Goal: Check status: Check status

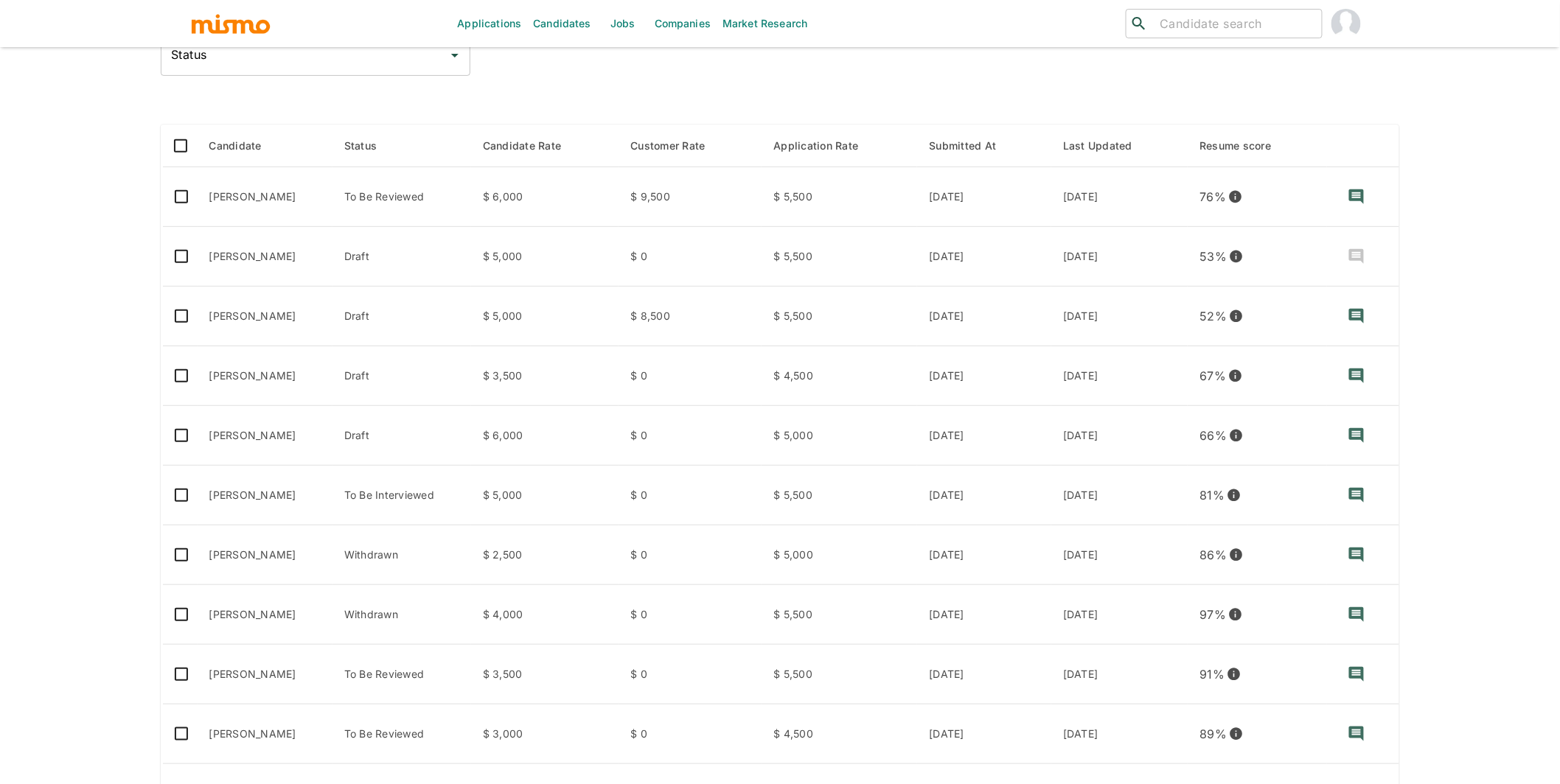
scroll to position [165, 0]
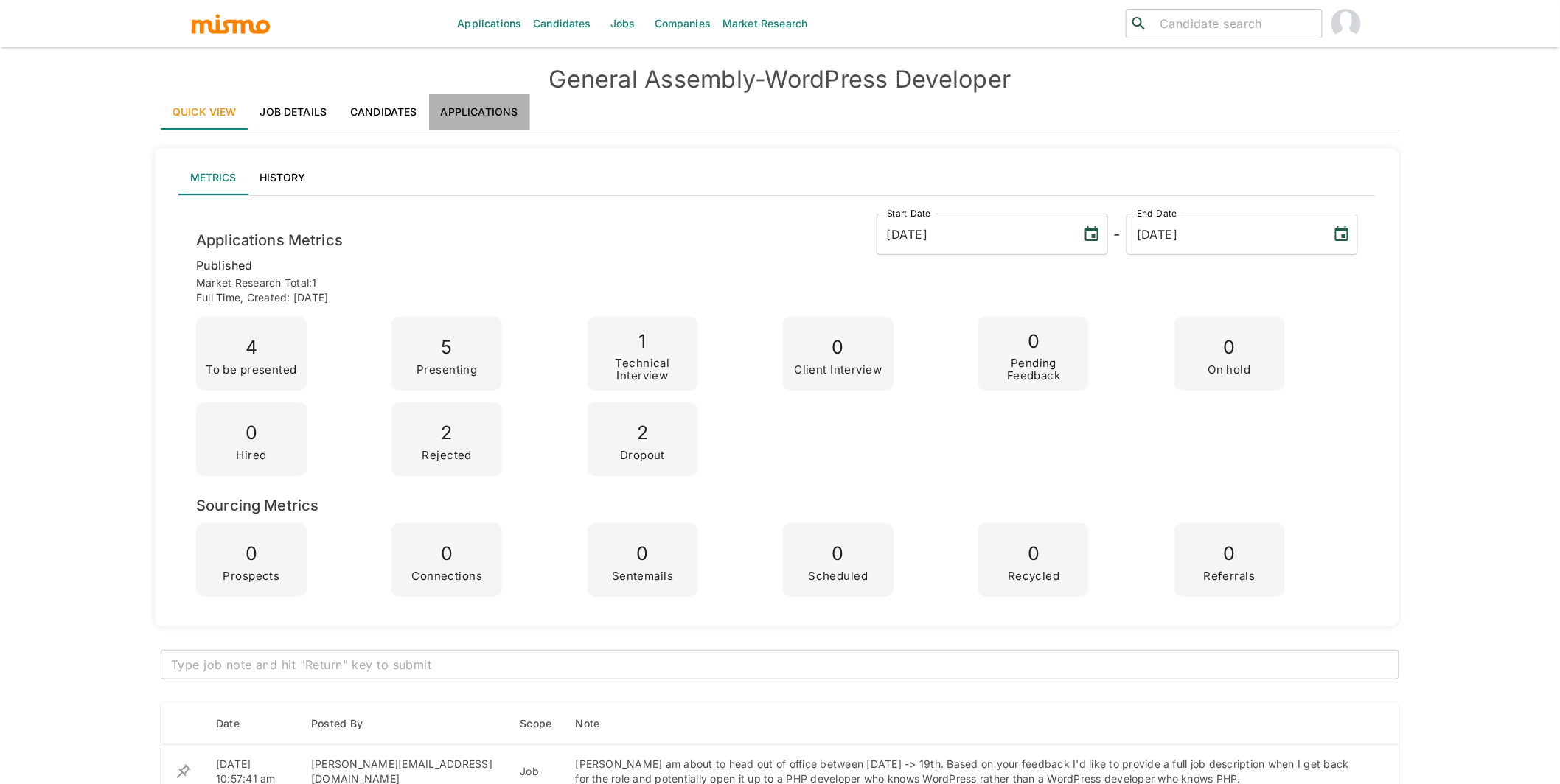
click at [490, 112] on link "Applications" at bounding box center [480, 112] width 101 height 36
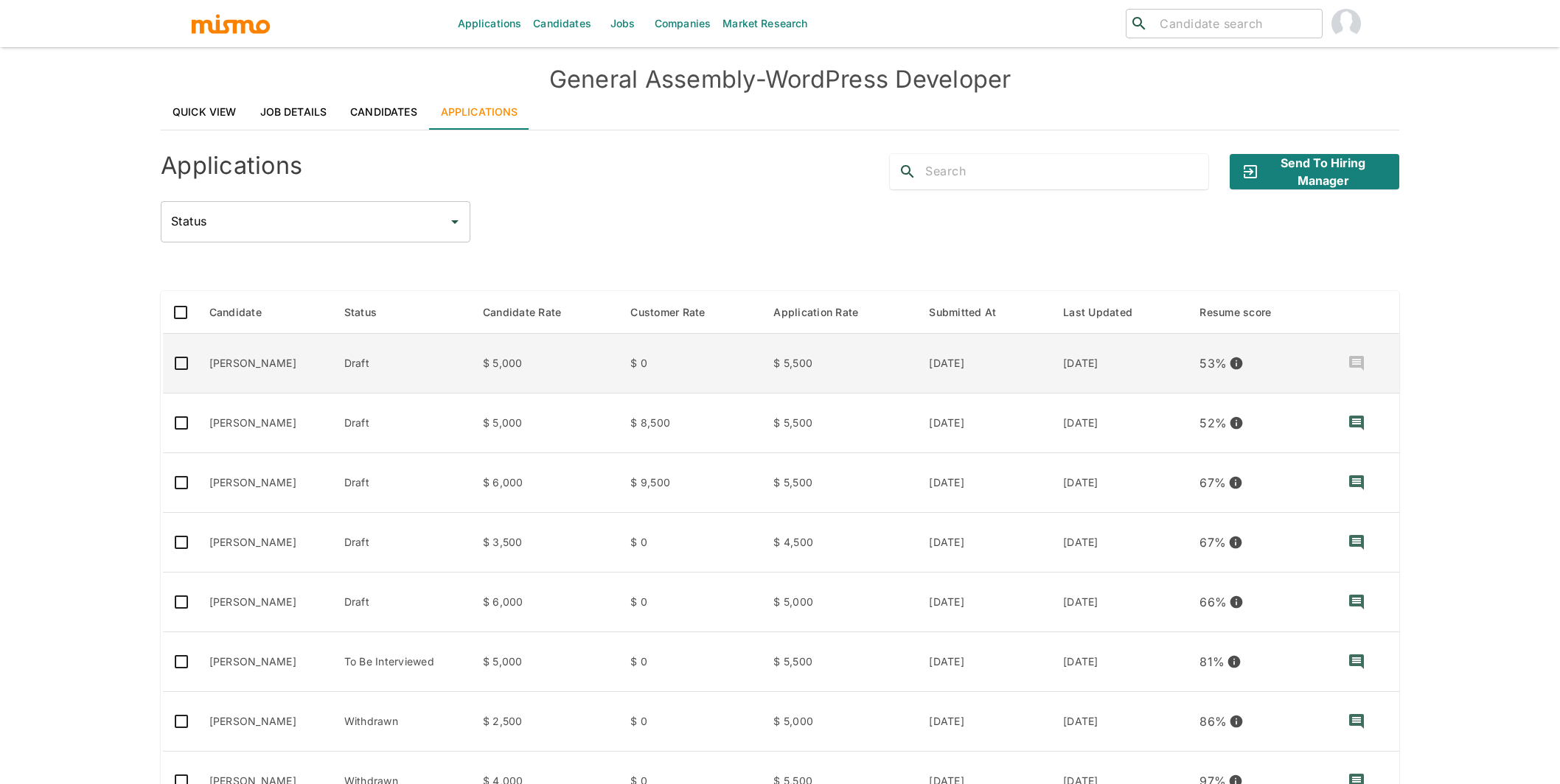
scroll to position [135, 0]
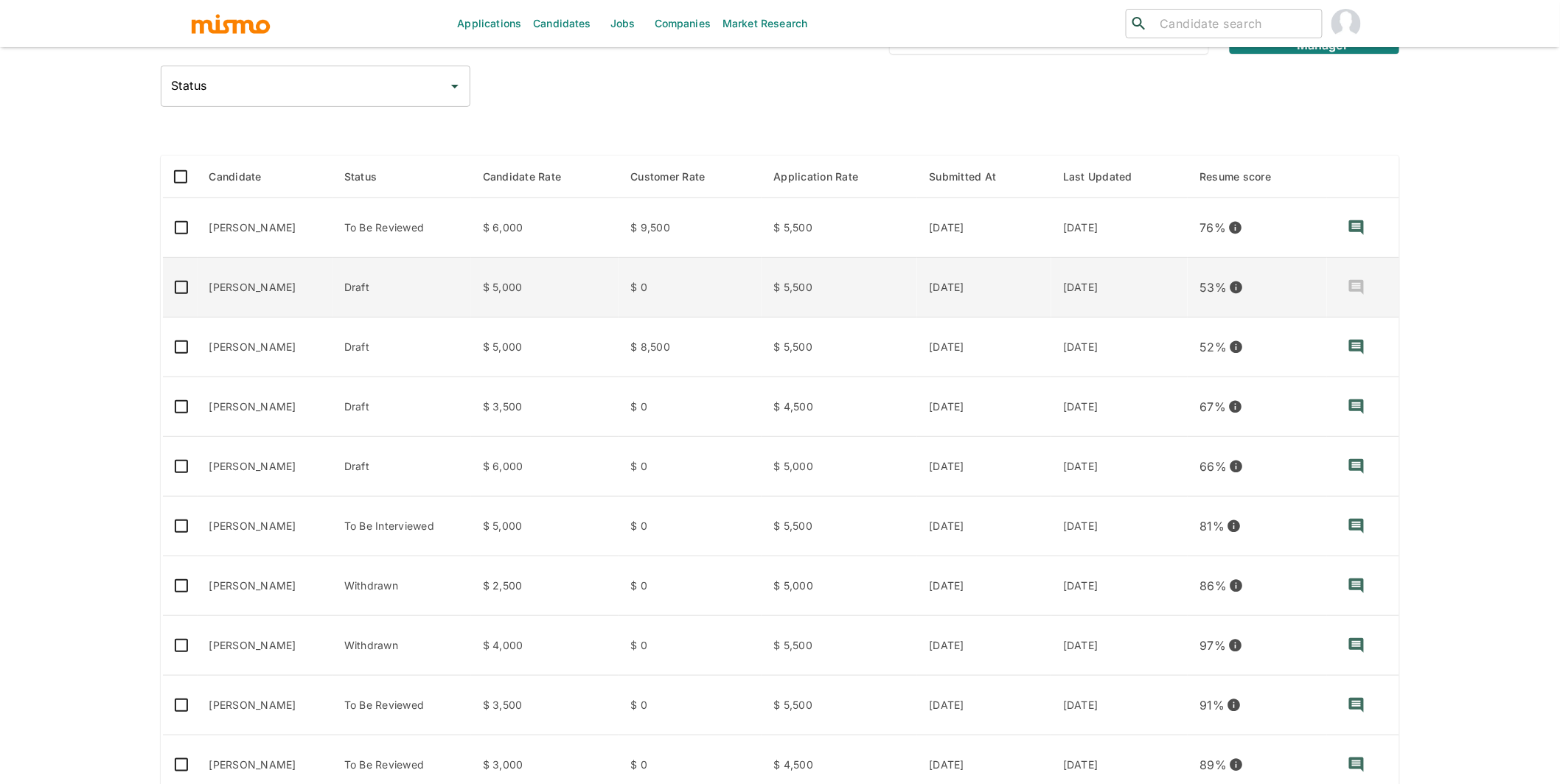
click at [299, 287] on td "Cássio de Castro" at bounding box center [265, 288] width 135 height 60
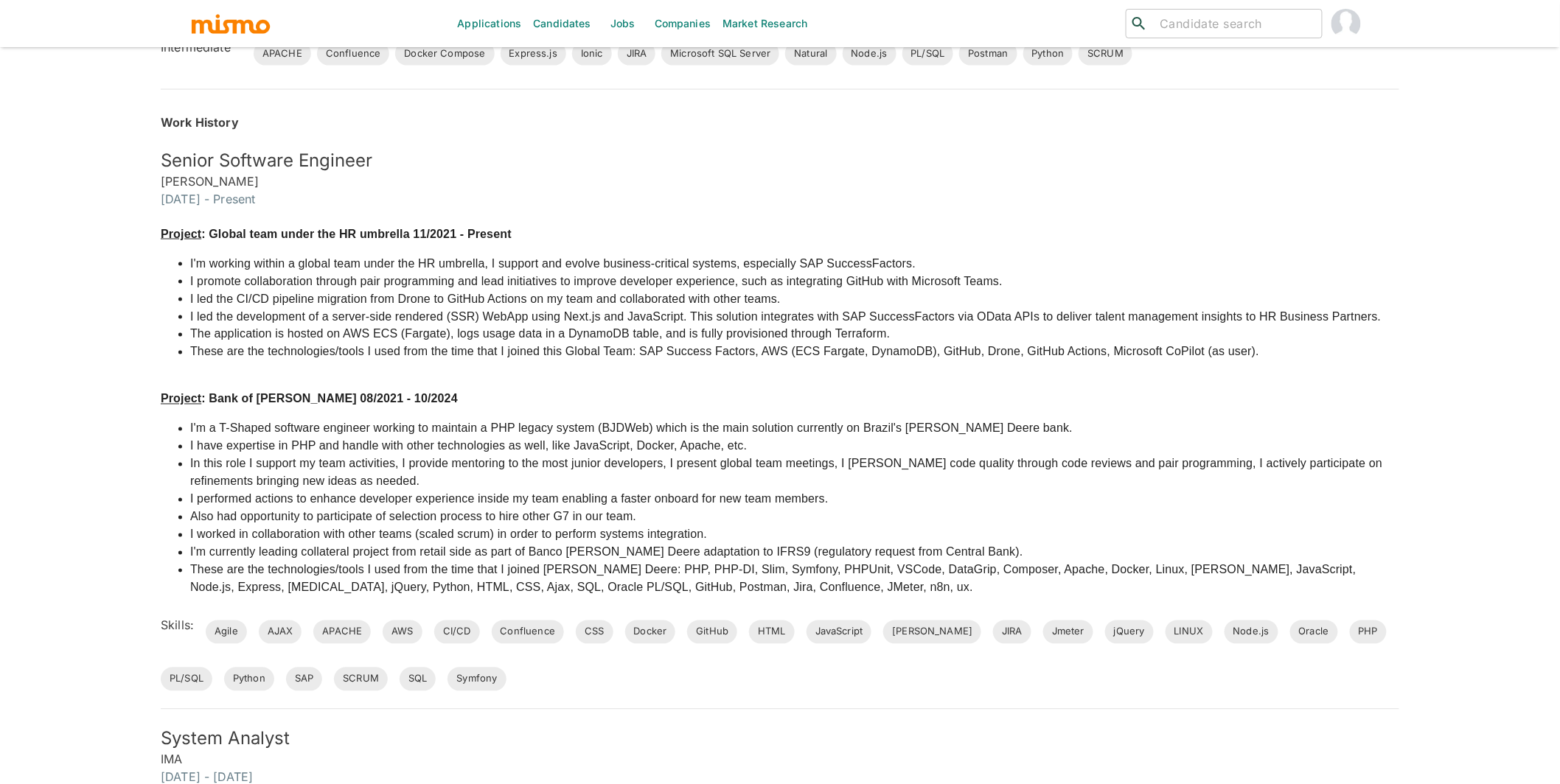
scroll to position [841, 0]
